Goal: Check status: Check status

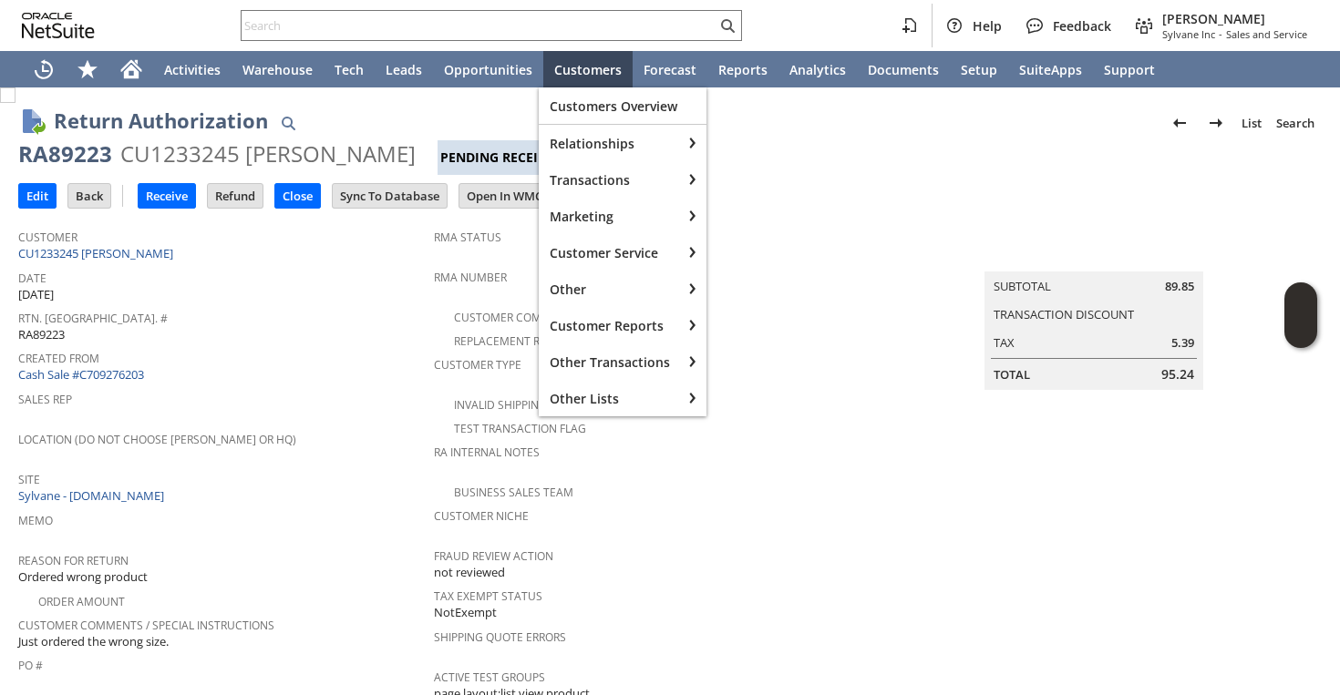
scroll to position [786, 0]
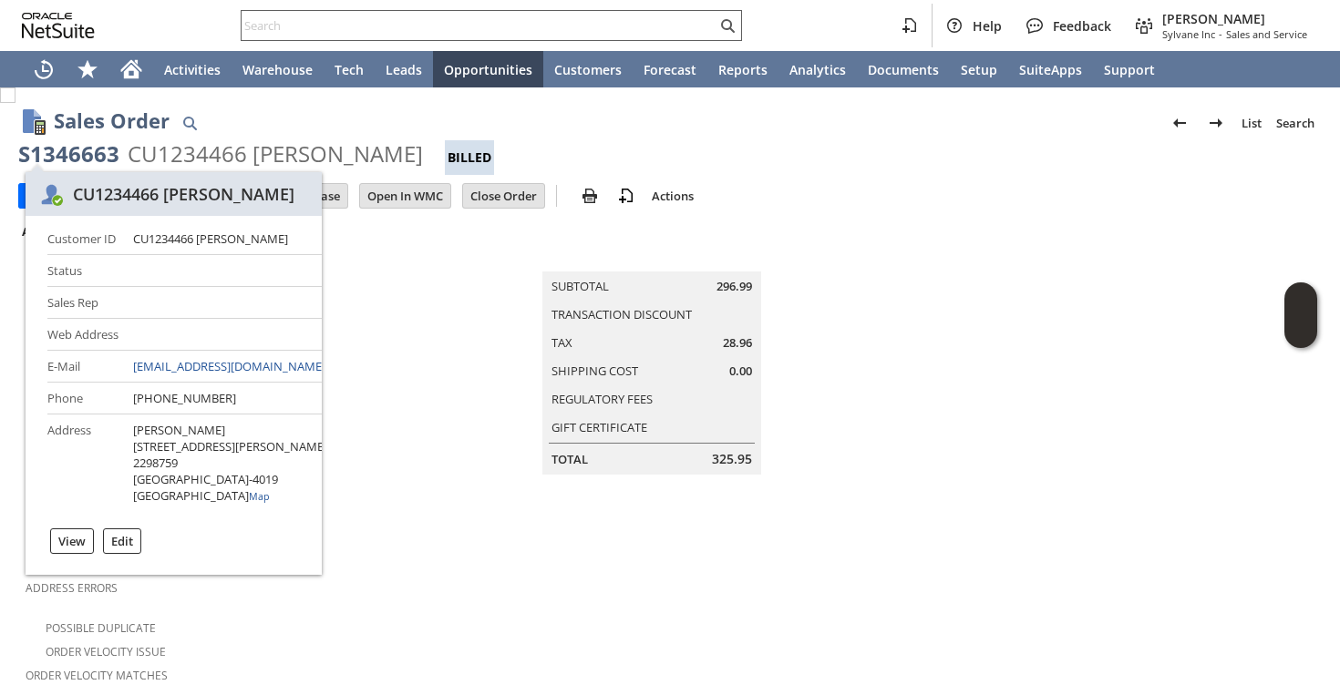
scroll to position [767, 0]
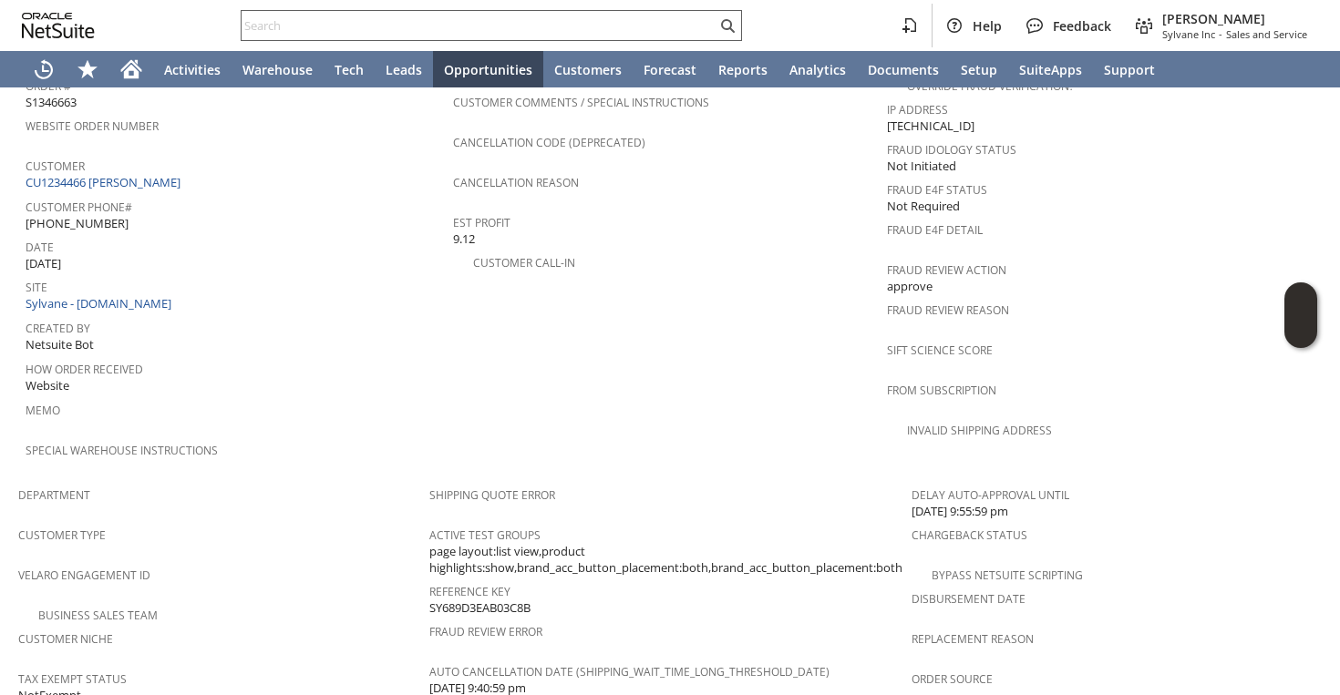
click at [509, 31] on input "text" at bounding box center [479, 26] width 475 height 22
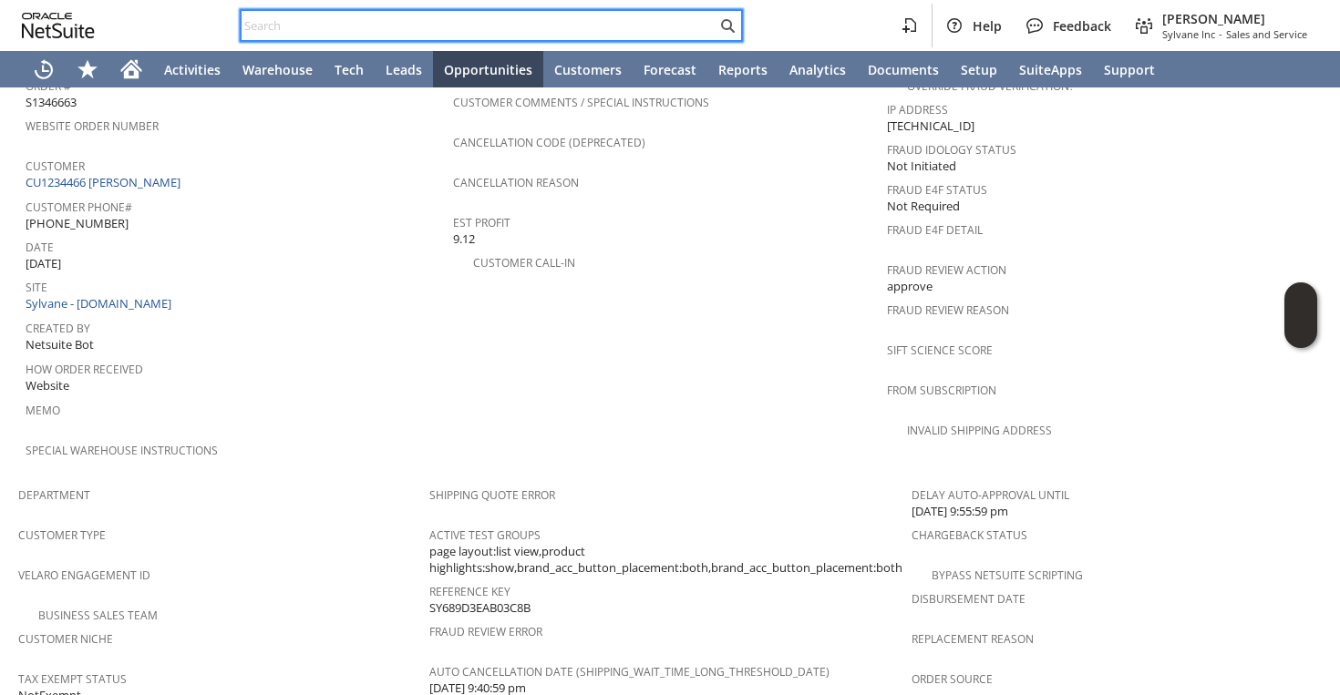
paste input "5166502684"
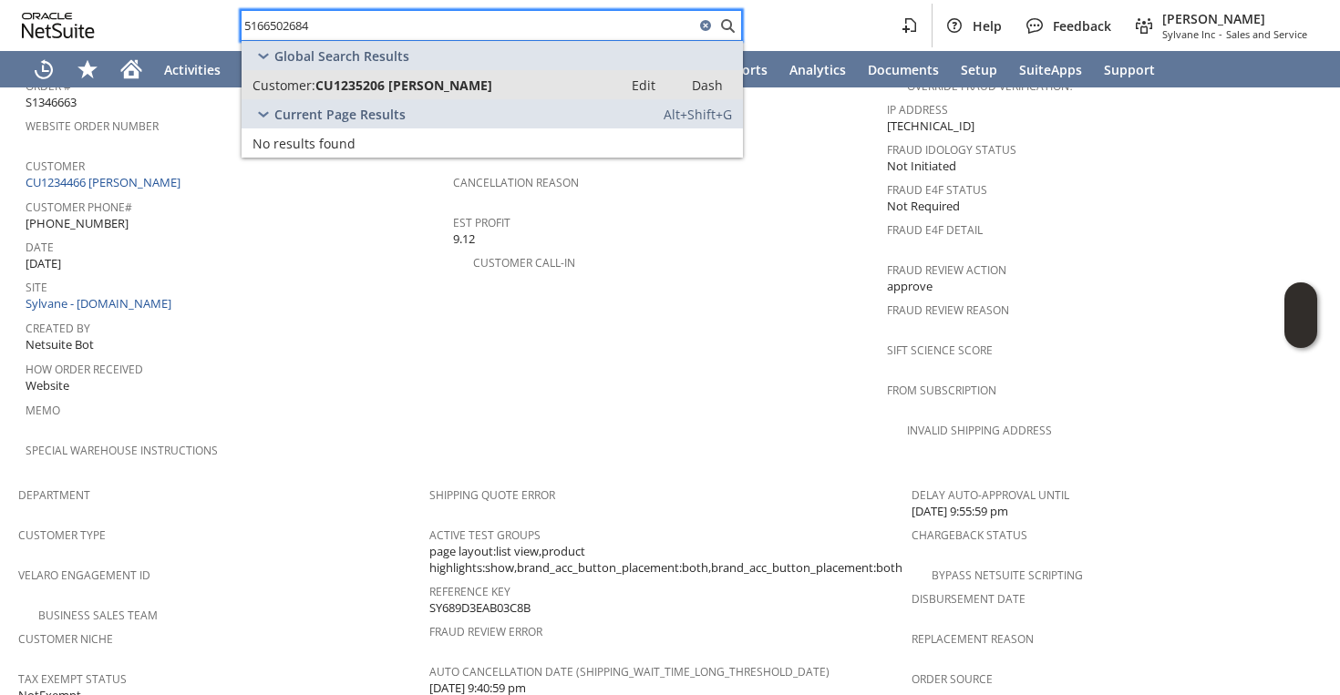
type input "5166502684"
click at [467, 82] on span "CU1235206 [PERSON_NAME]" at bounding box center [403, 85] width 177 height 17
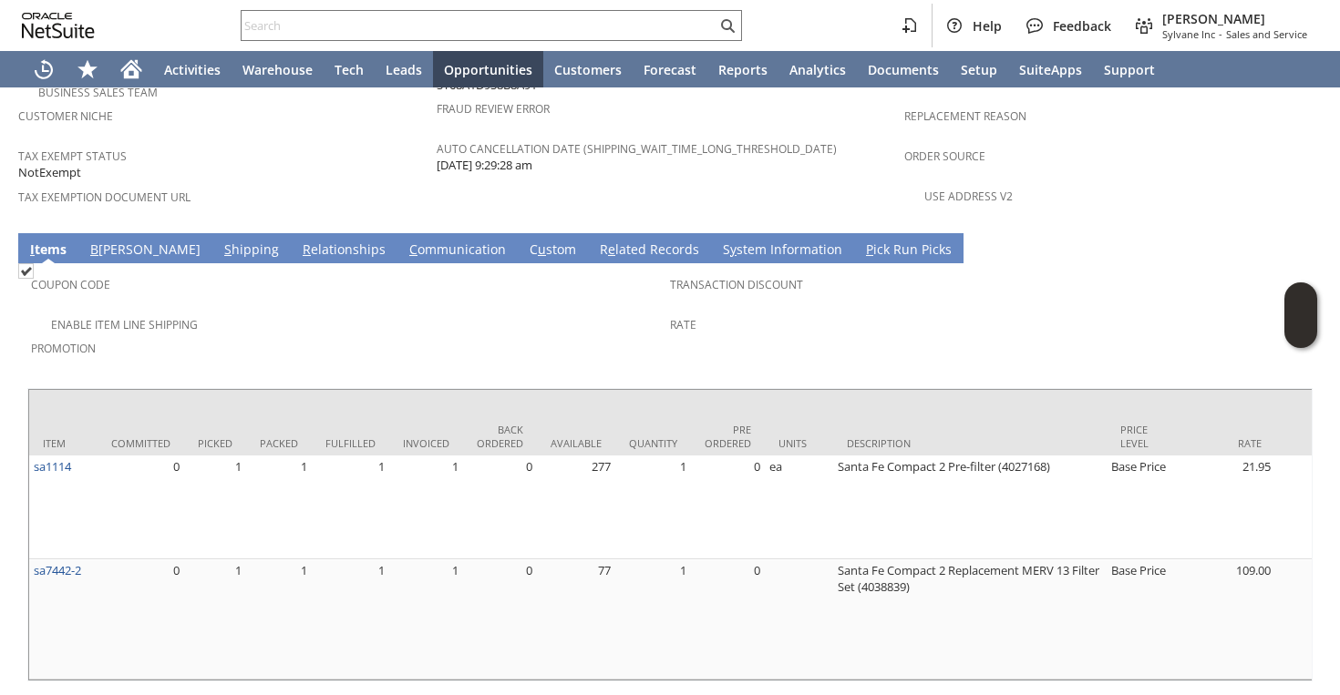
click at [405, 335] on span "Promotion" at bounding box center [346, 345] width 630 height 21
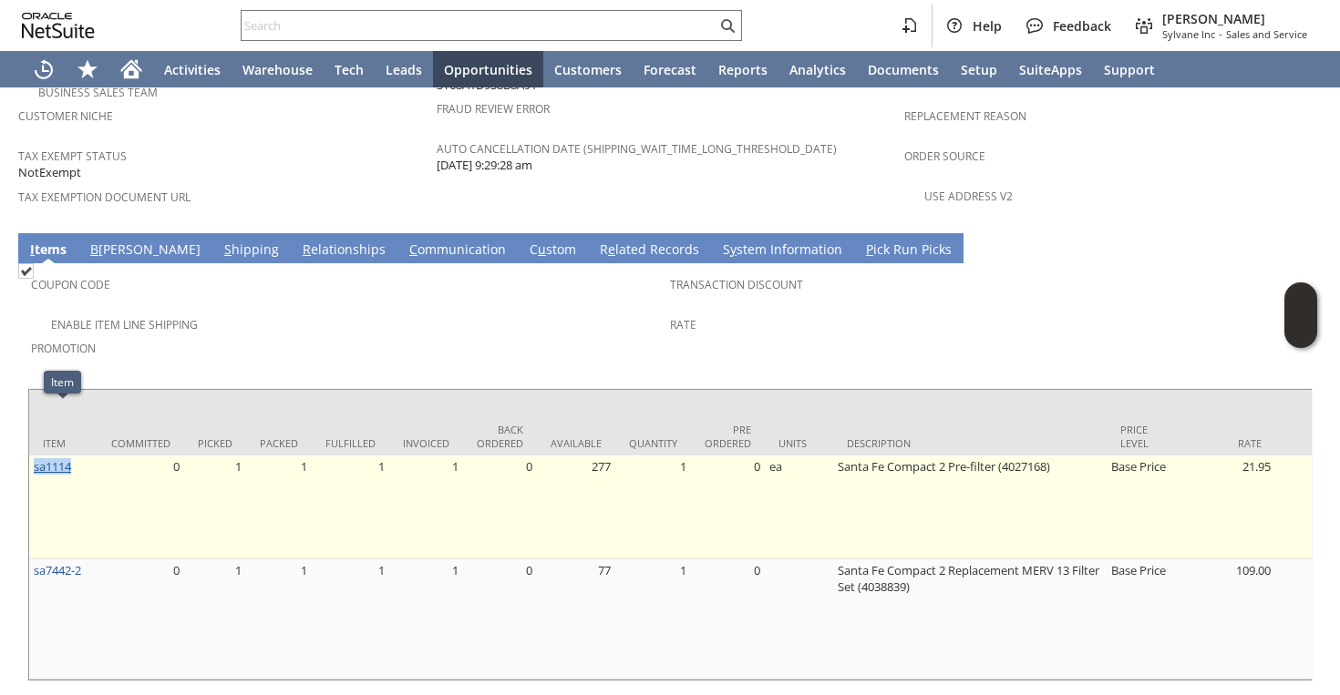
drag, startPoint x: 84, startPoint y: 416, endPoint x: 34, endPoint y: 420, distance: 50.3
click at [34, 456] on td "sa1114" at bounding box center [63, 508] width 68 height 104
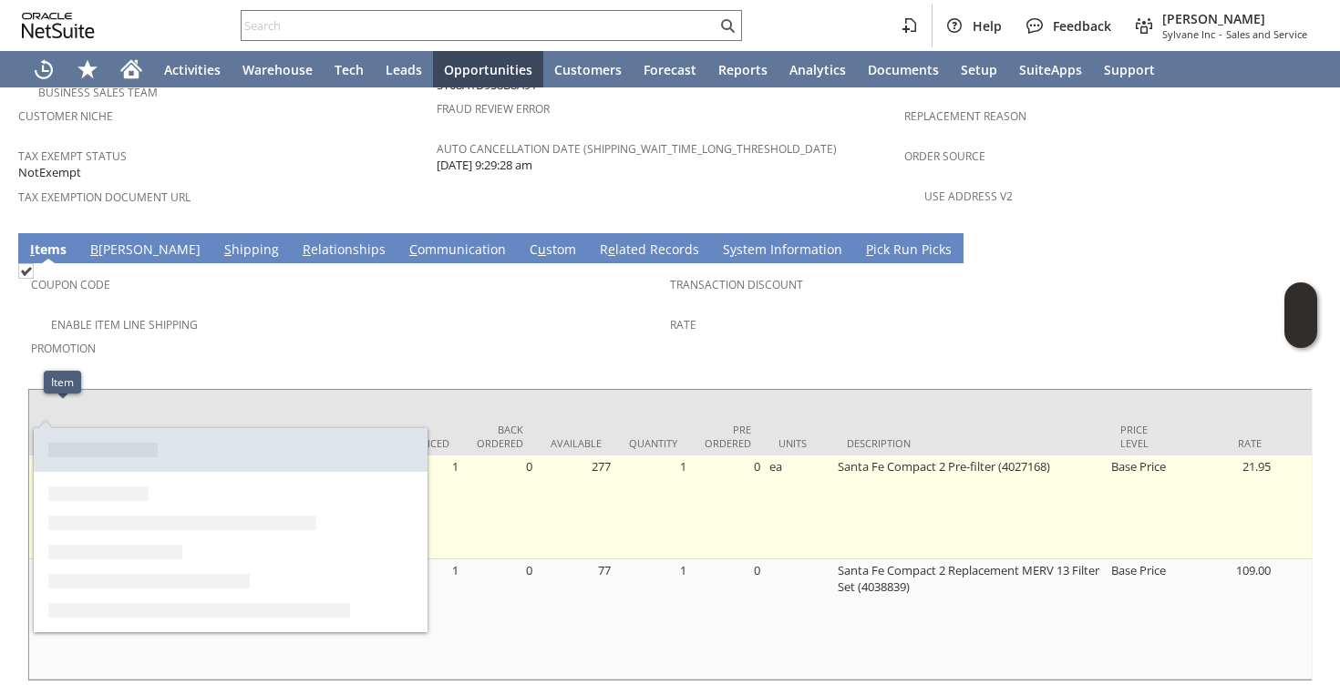
copy link "sa1114"
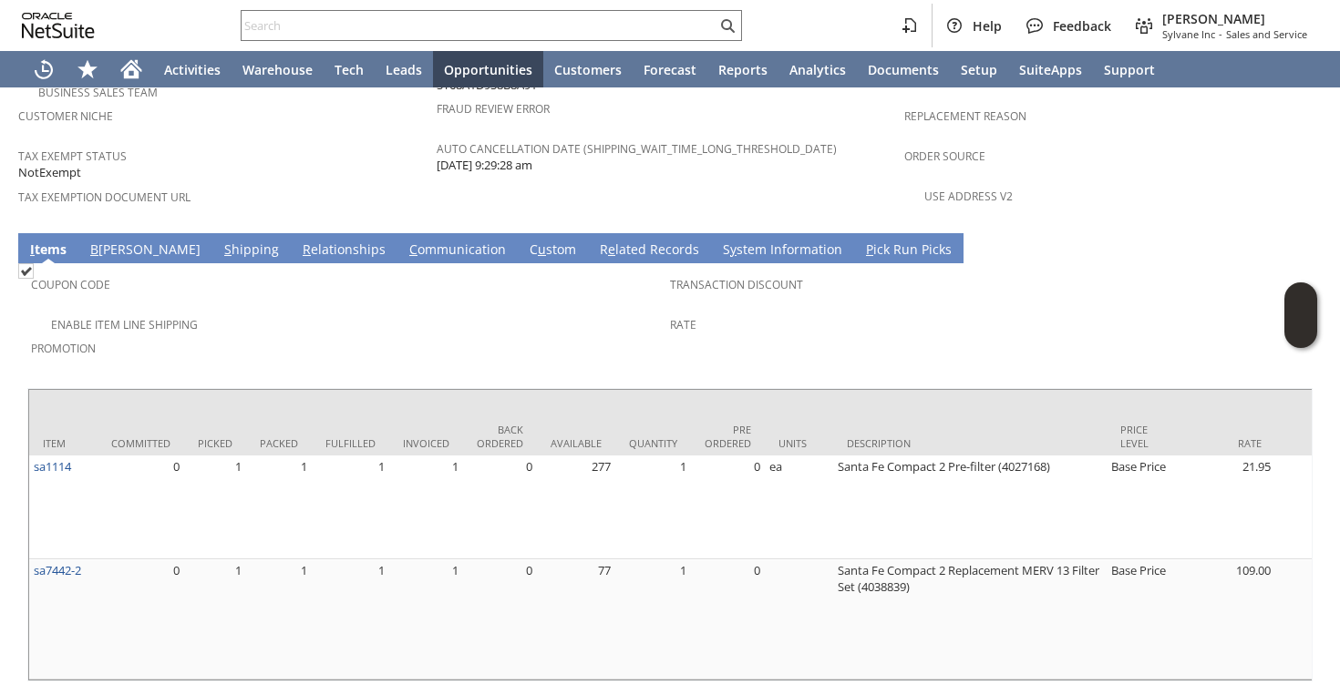
click at [479, 335] on span "Promotion" at bounding box center [346, 345] width 630 height 21
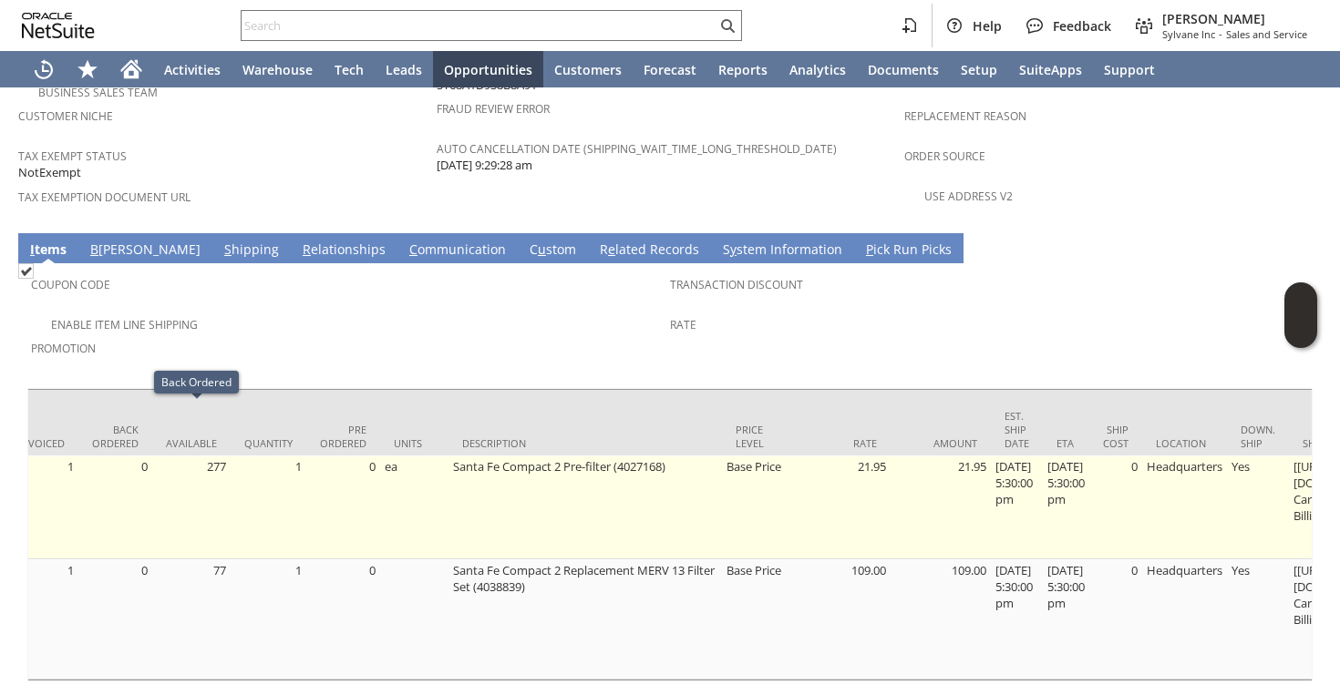
scroll to position [0, 415]
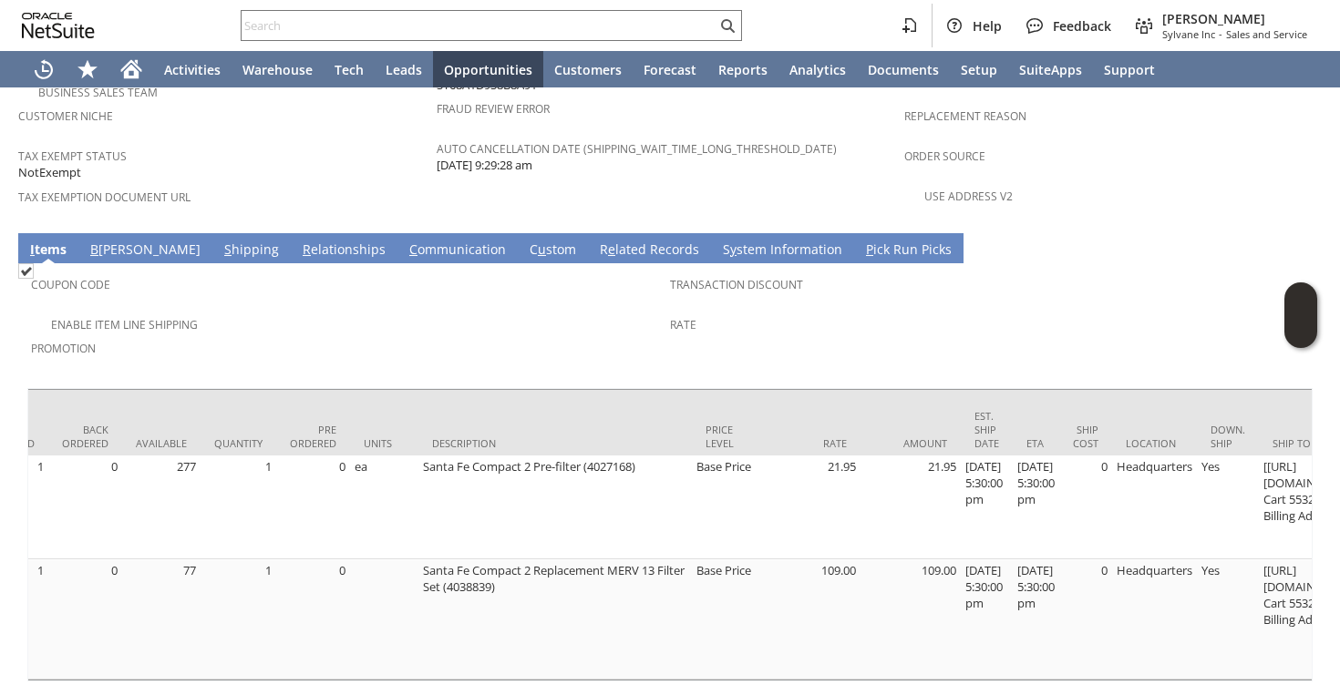
click at [909, 272] on div "Transaction Discount" at bounding box center [985, 291] width 630 height 38
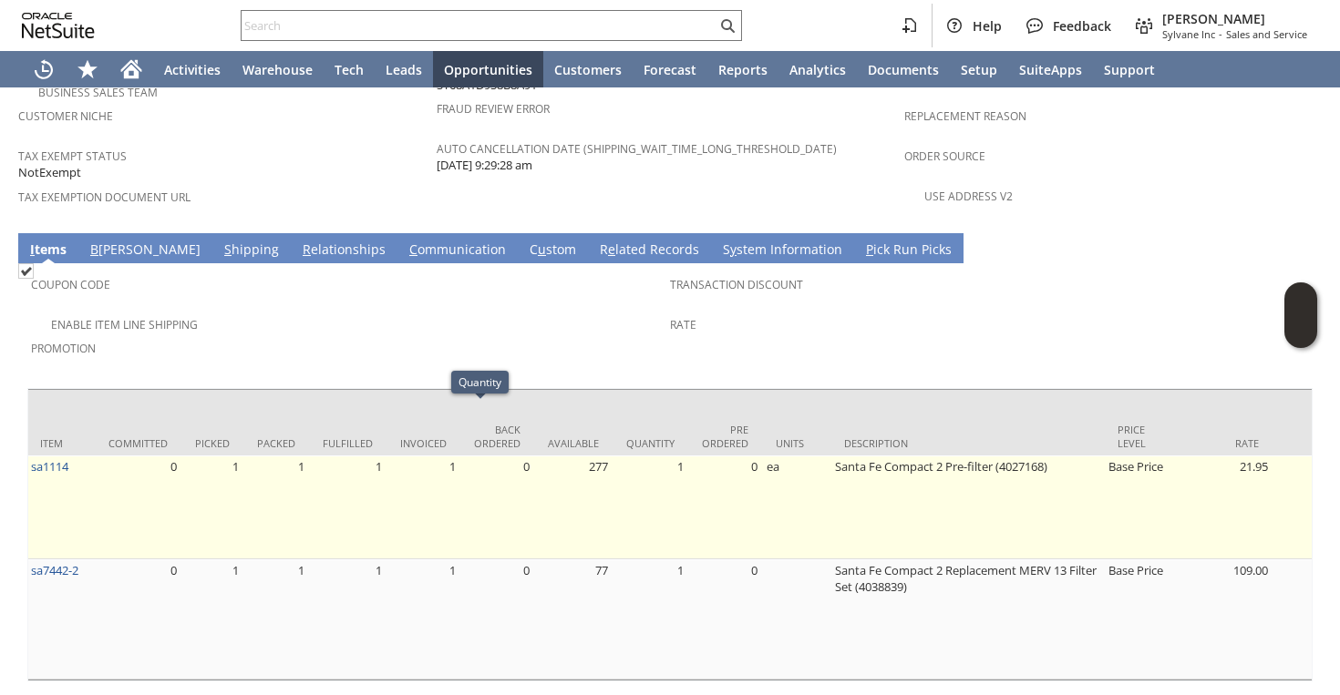
scroll to position [0, 0]
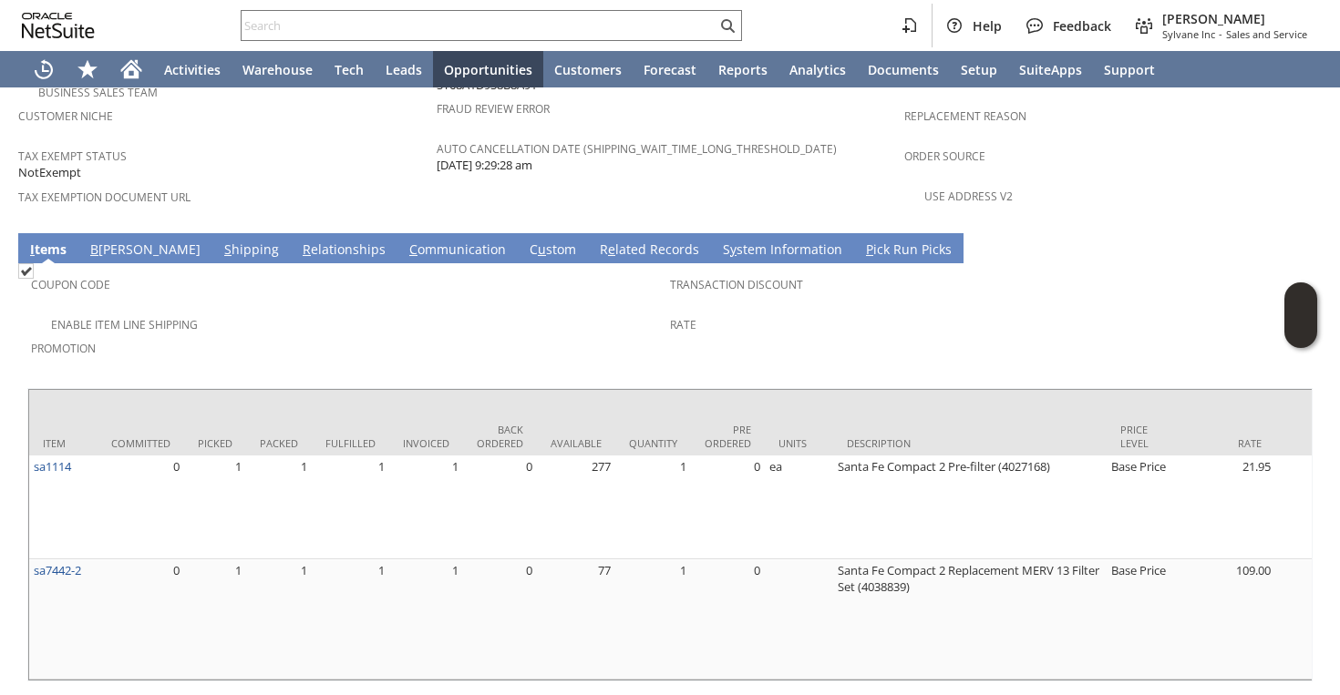
click at [455, 335] on span "Promotion" at bounding box center [346, 345] width 630 height 21
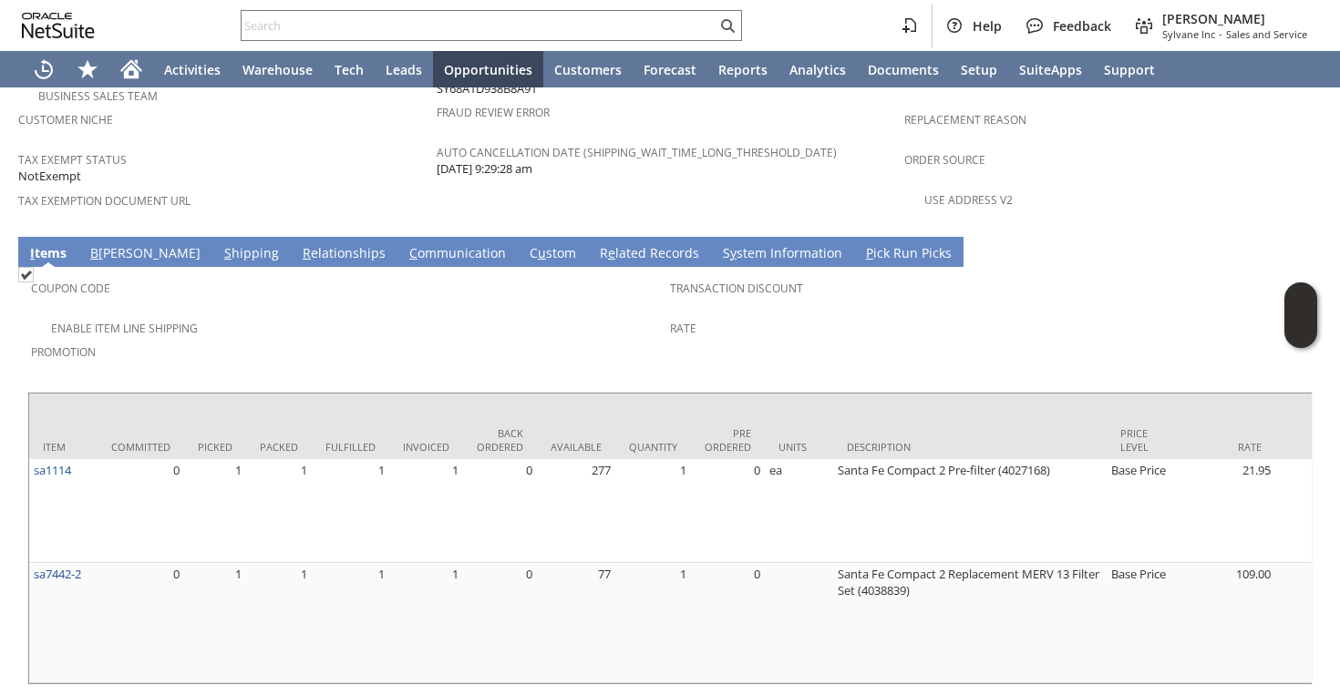
scroll to position [1290, 0]
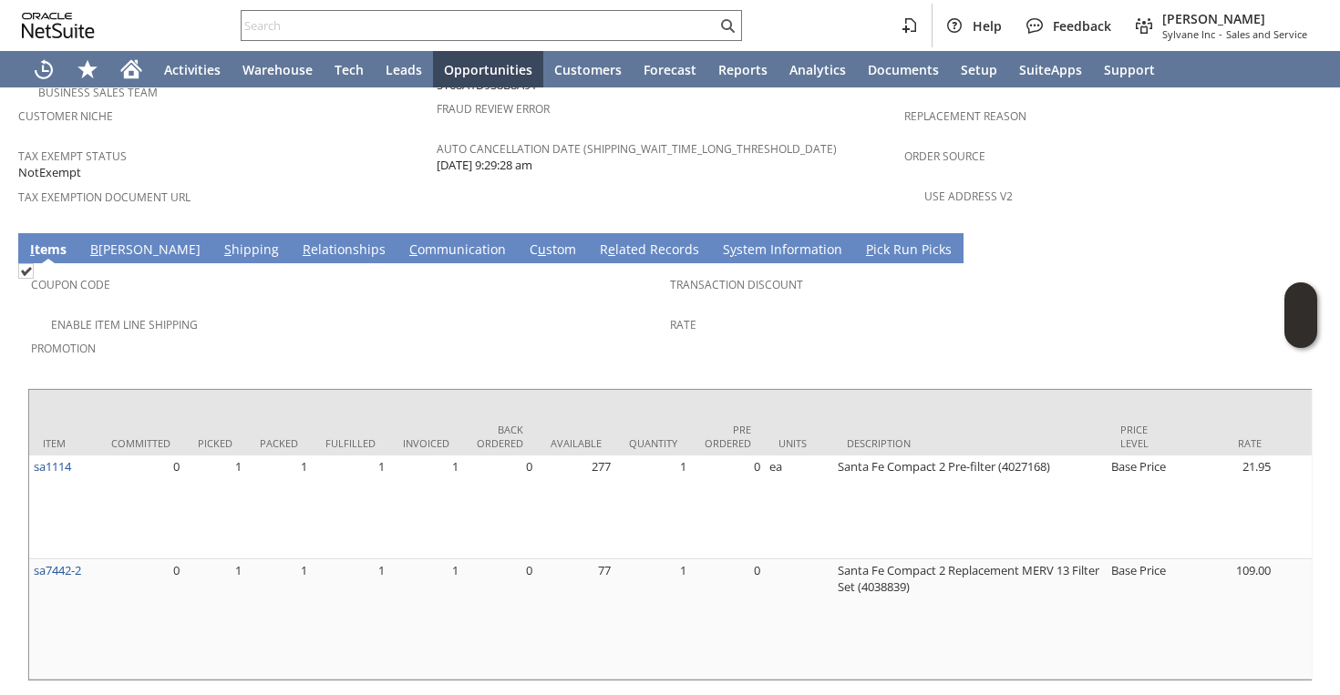
click at [439, 335] on span "Promotion" at bounding box center [346, 345] width 630 height 21
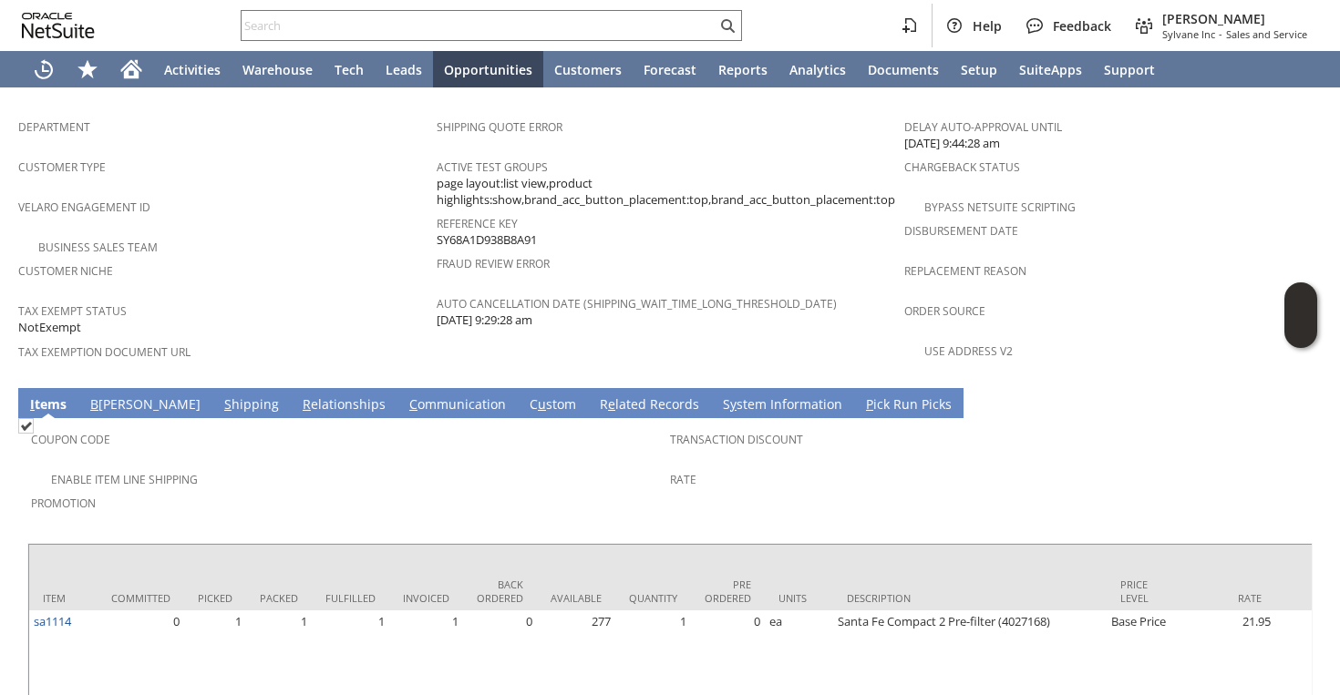
scroll to position [1137, 0]
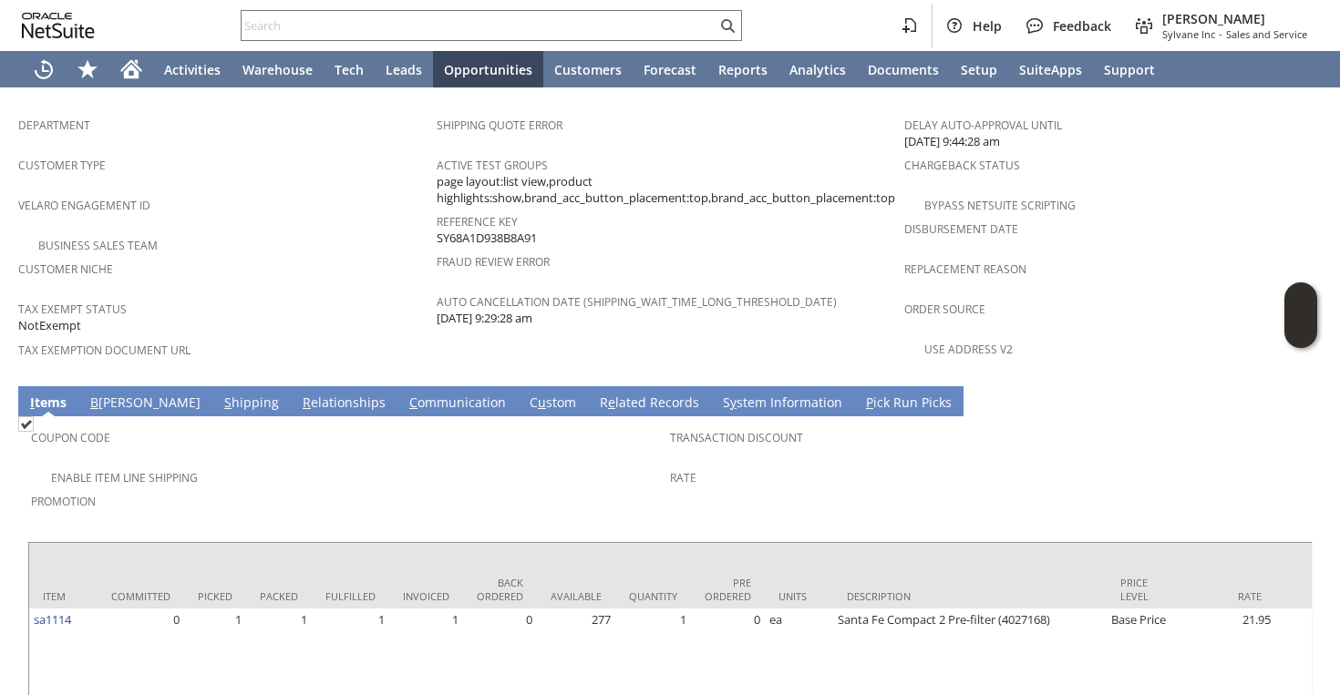
click at [388, 425] on div "Coupon Code" at bounding box center [346, 444] width 630 height 38
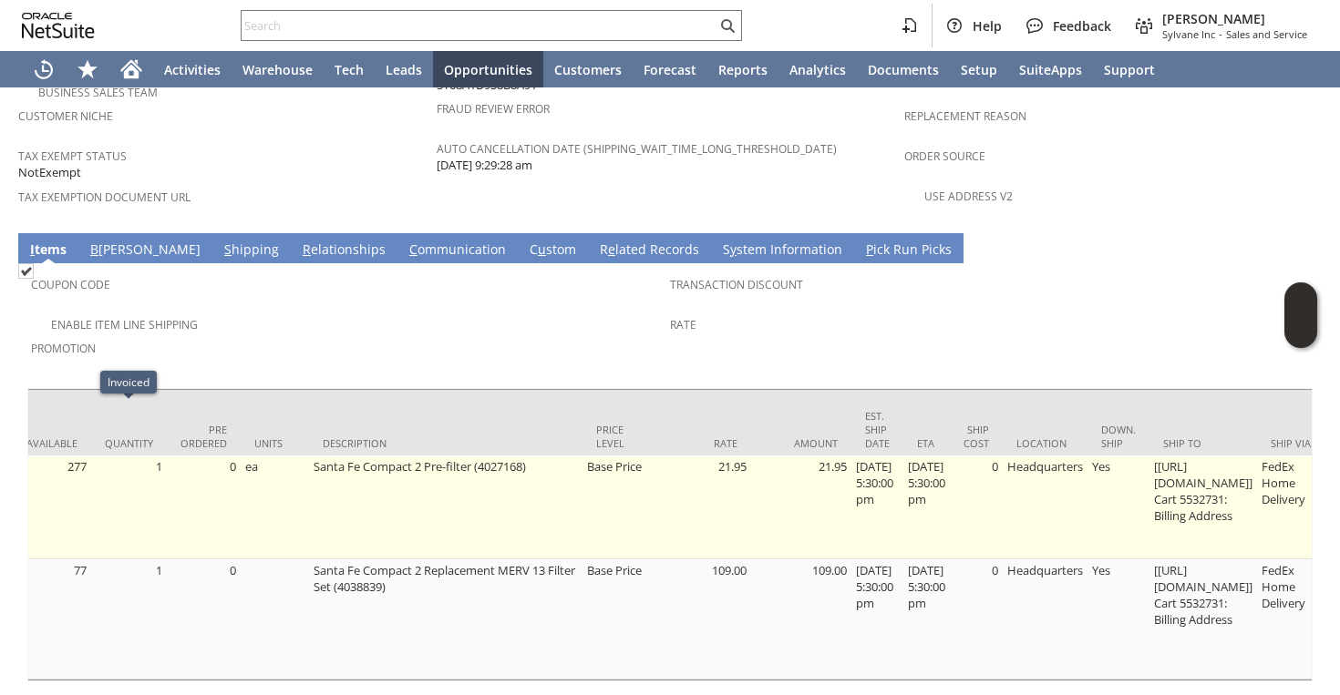
scroll to position [0, 538]
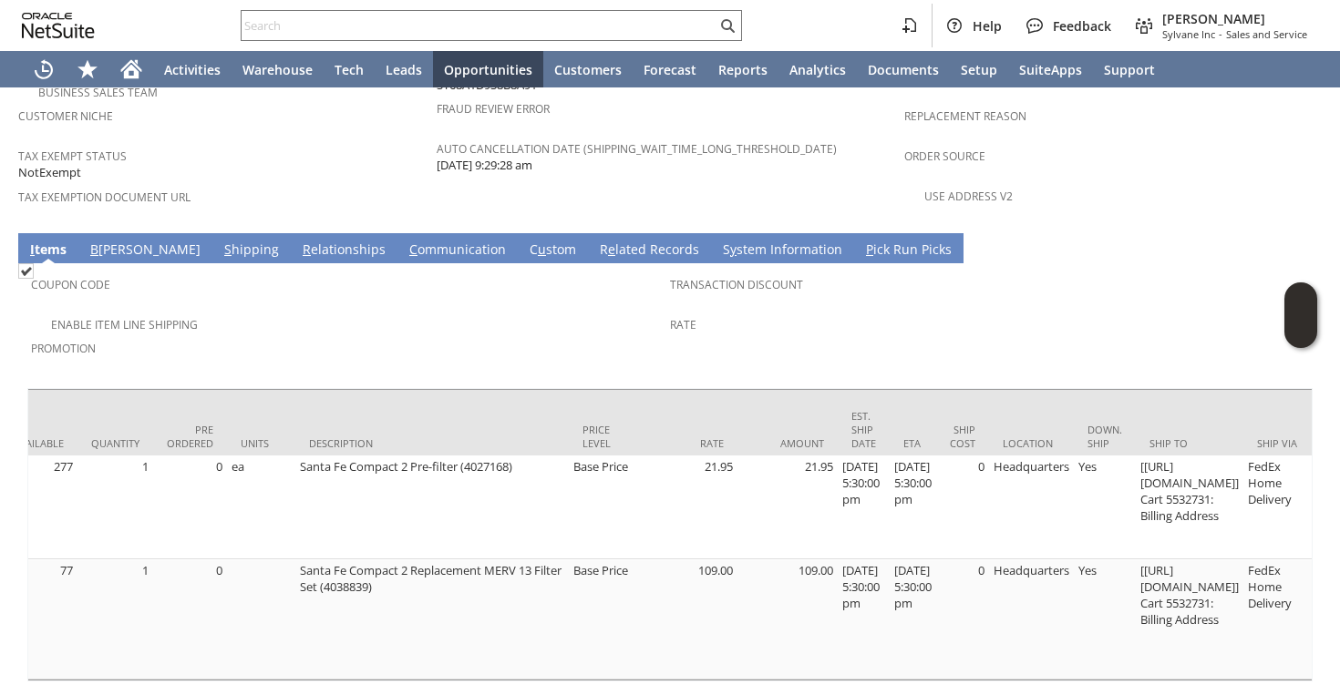
click at [320, 312] on div "Enable Item Line Shipping" at bounding box center [350, 323] width 639 height 22
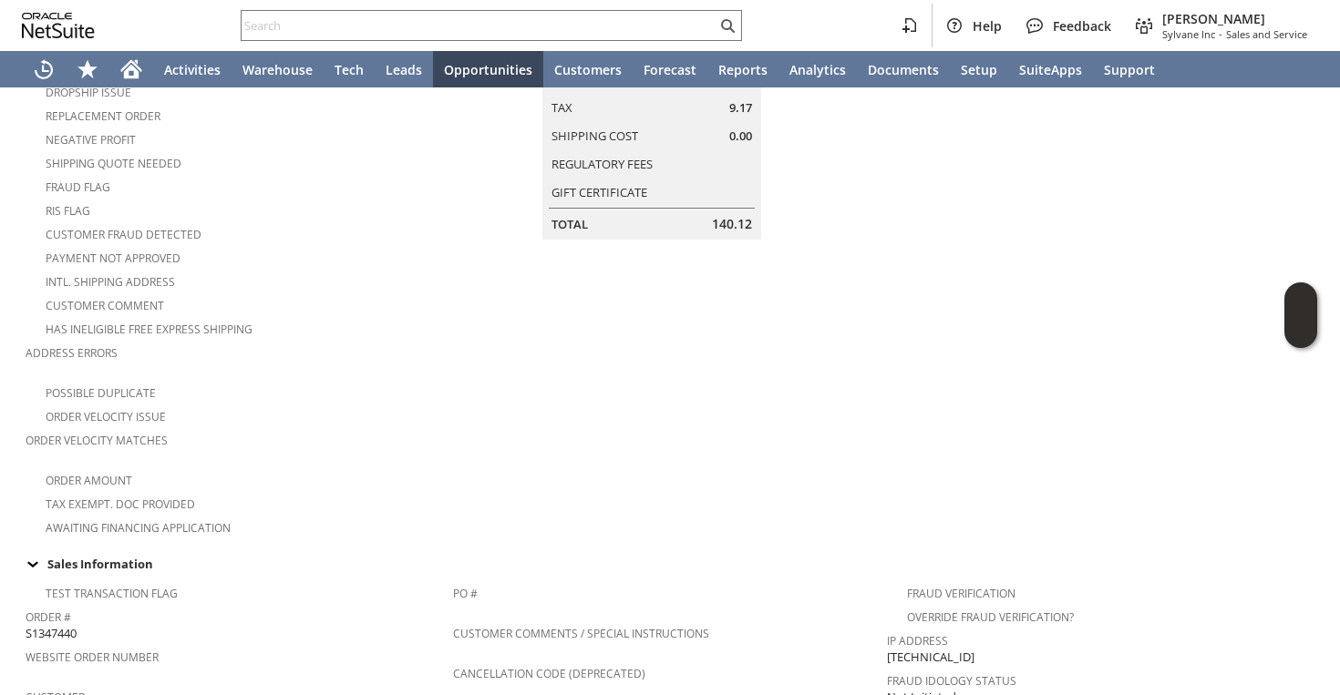
scroll to position [633, 0]
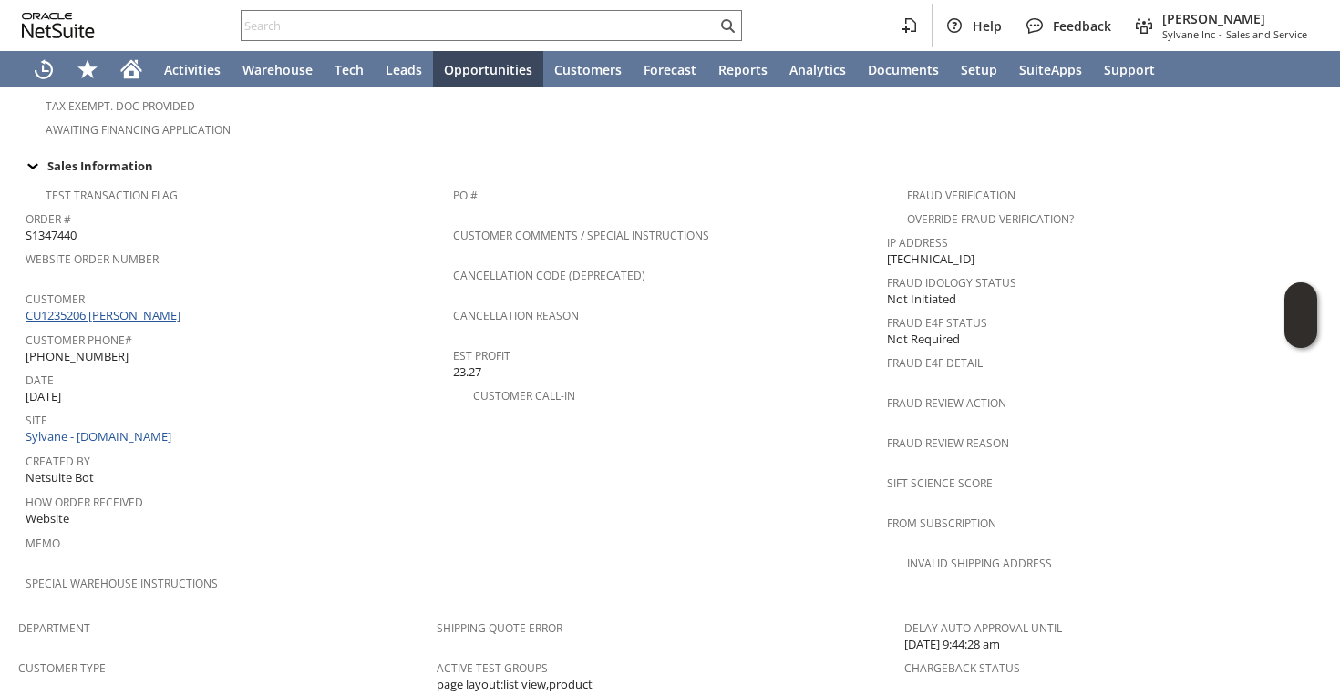
click at [154, 307] on link "CU1235206 [PERSON_NAME]" at bounding box center [106, 315] width 160 height 16
